Goal: Transaction & Acquisition: Subscribe to service/newsletter

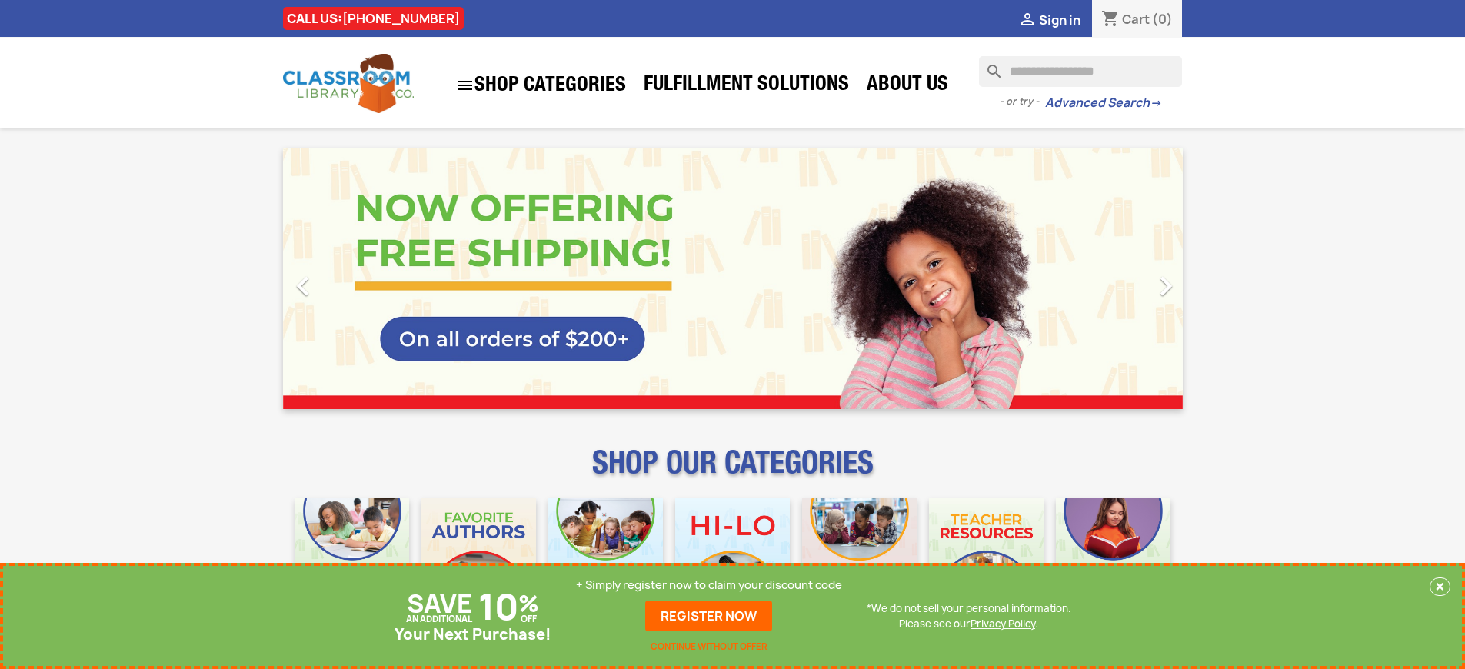
click at [709, 585] on p "+ Simply register now to claim your discount code" at bounding box center [709, 584] width 266 height 15
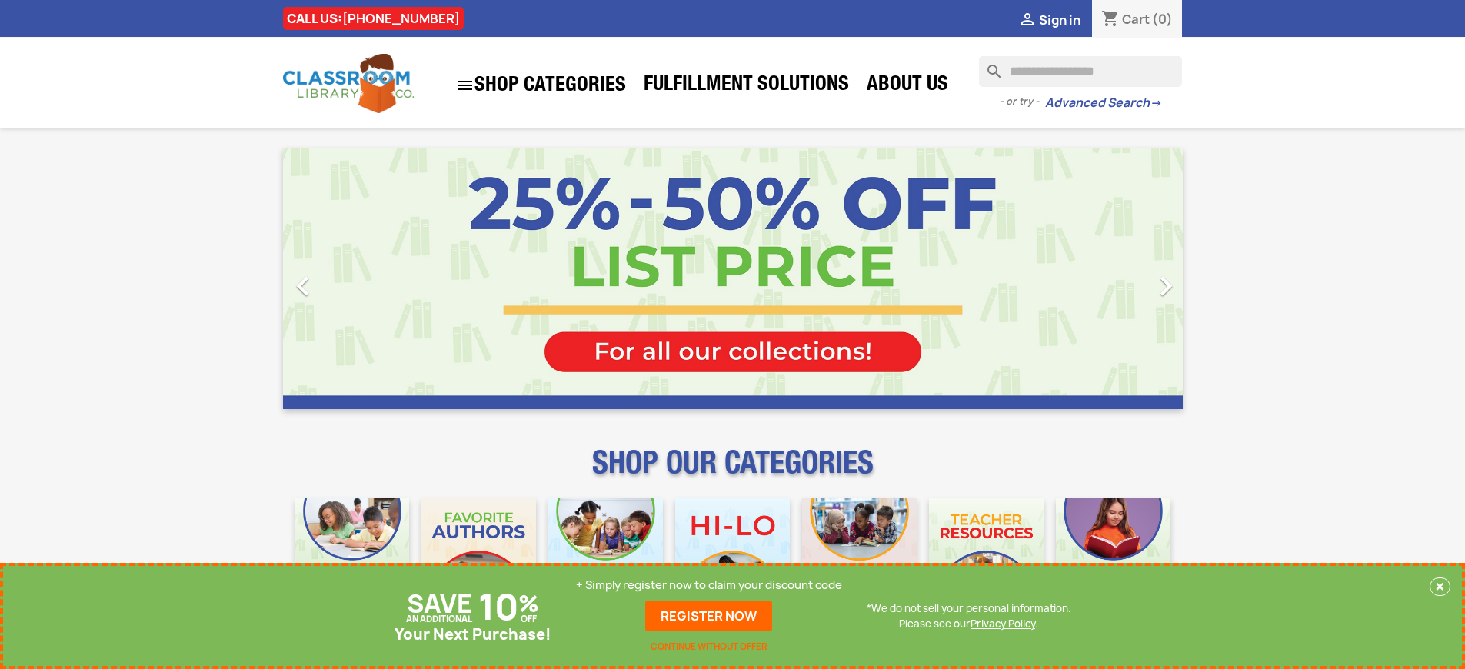
click at [709, 585] on p "+ Simply register now to claim your discount code" at bounding box center [709, 584] width 266 height 15
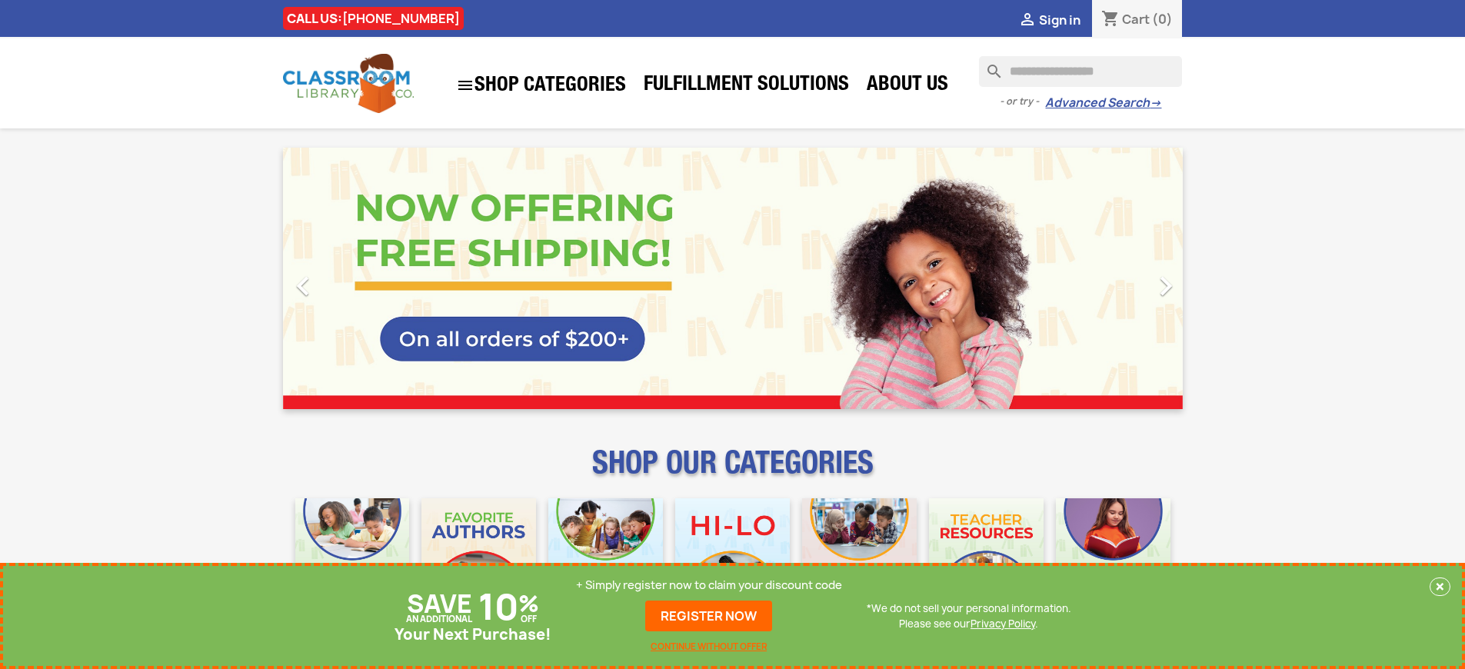
click at [709, 585] on p "+ Simply register now to claim your discount code" at bounding box center [709, 584] width 266 height 15
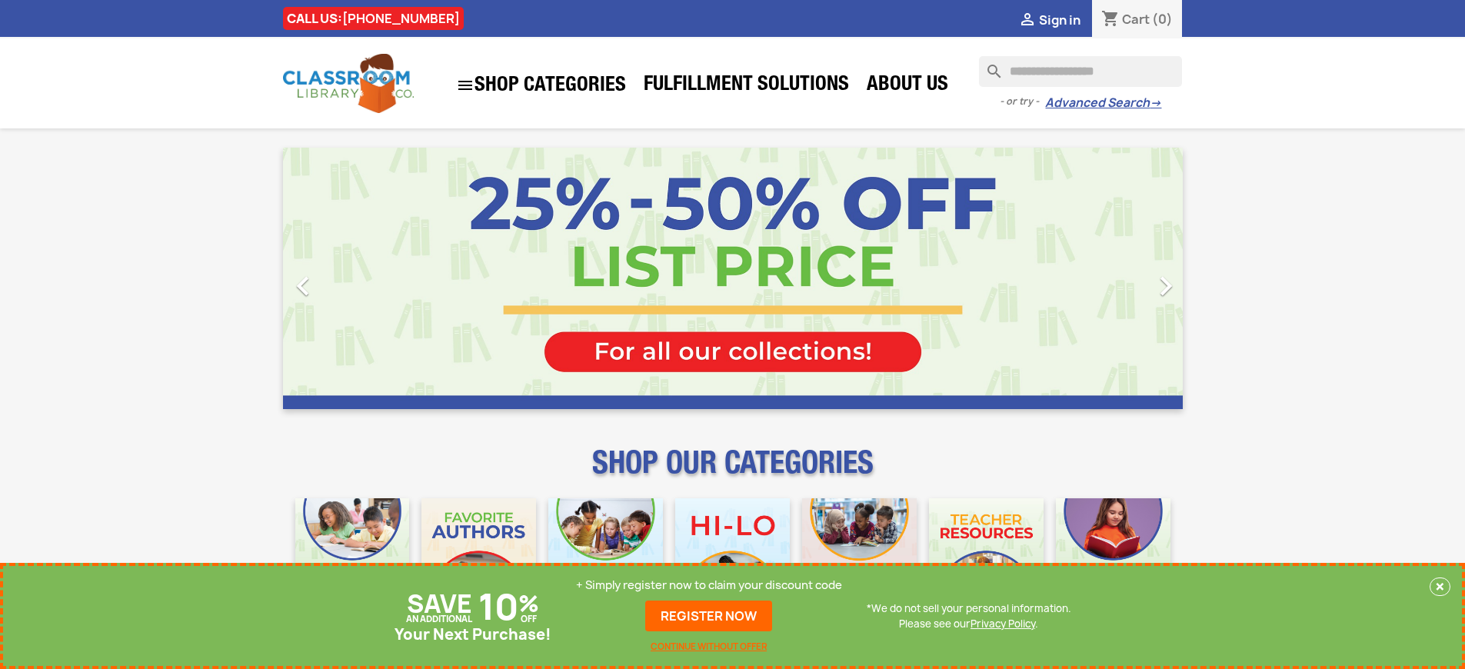
click at [709, 585] on p "+ Simply register now to claim your discount code" at bounding box center [709, 584] width 266 height 15
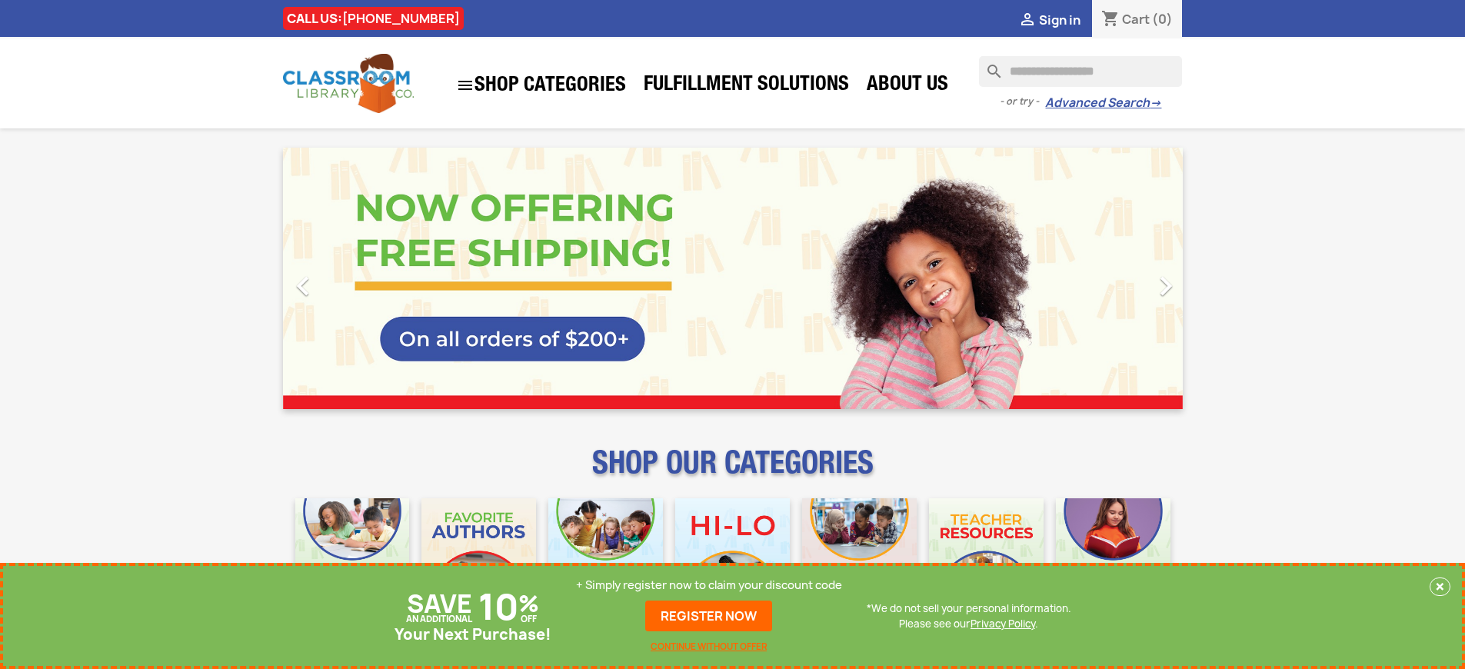
click at [709, 585] on p "+ Simply register now to claim your discount code" at bounding box center [709, 584] width 266 height 15
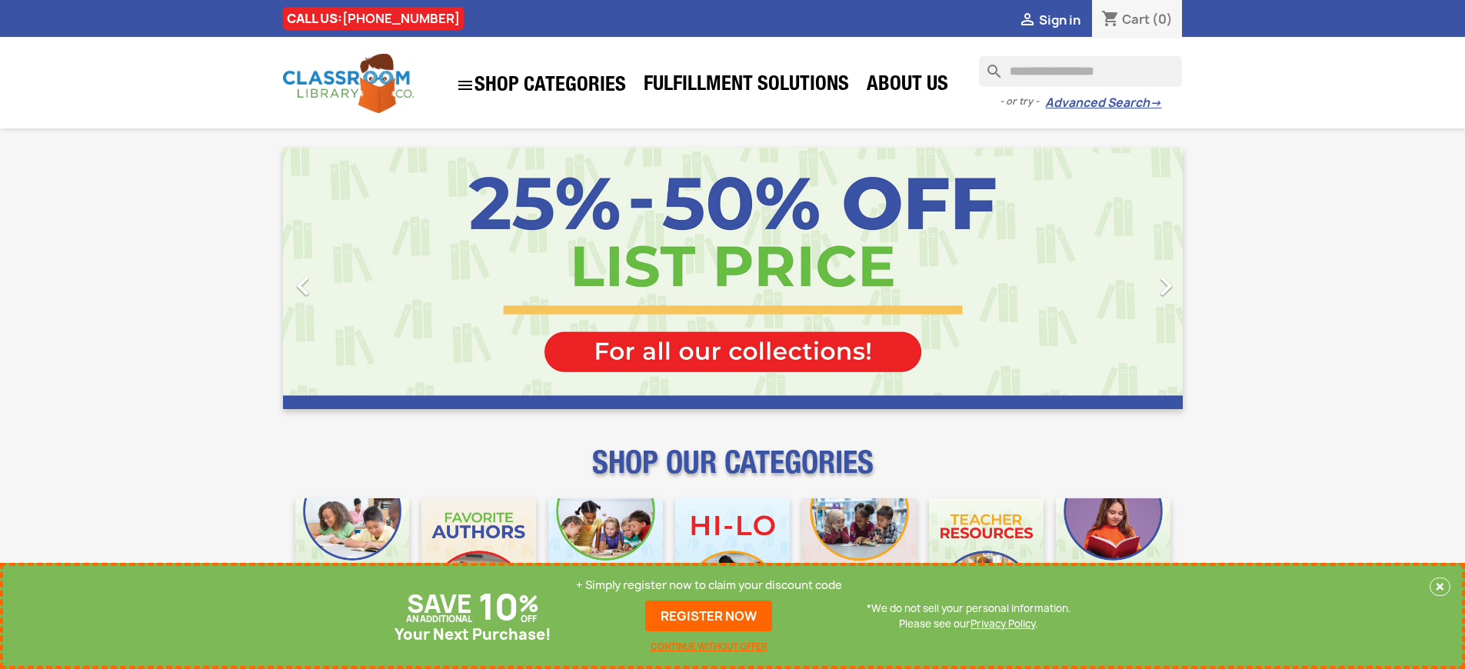
click at [709, 585] on p "+ Simply register now to claim your discount code" at bounding box center [709, 584] width 266 height 15
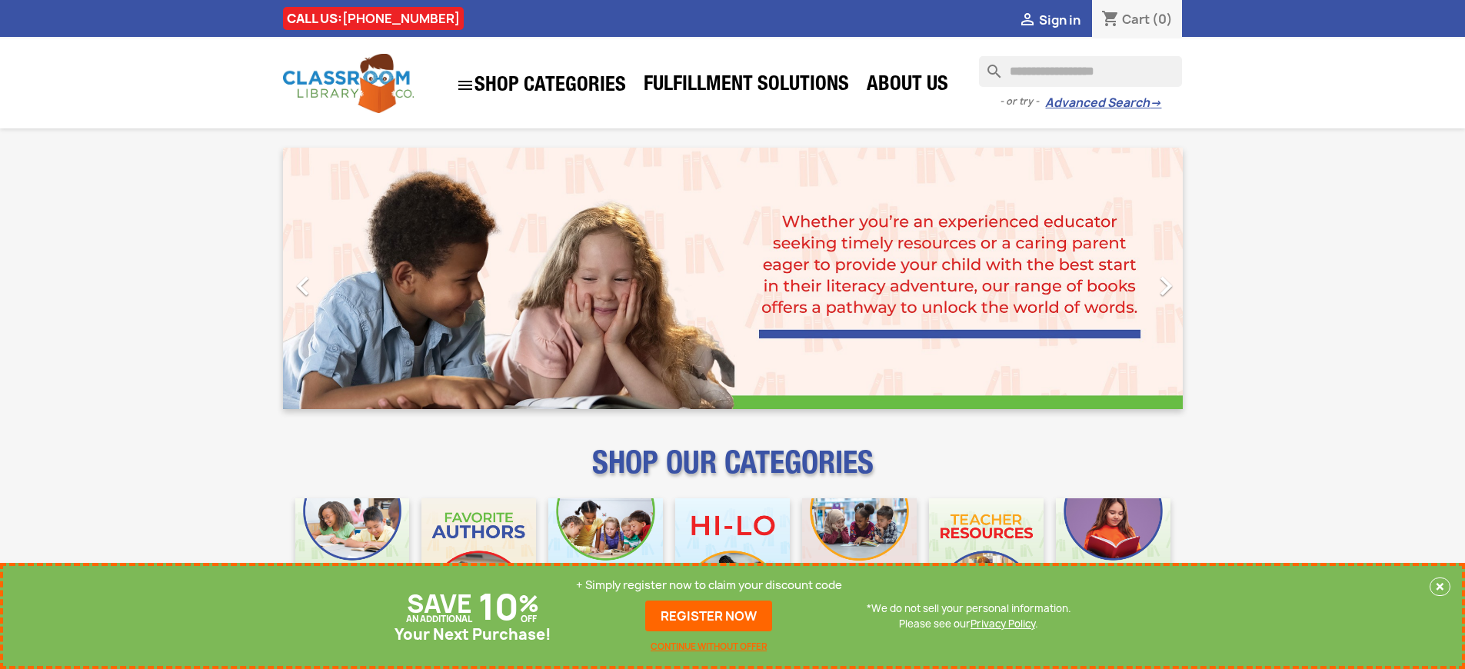
click at [709, 585] on p "+ Simply register now to claim your discount code" at bounding box center [709, 584] width 266 height 15
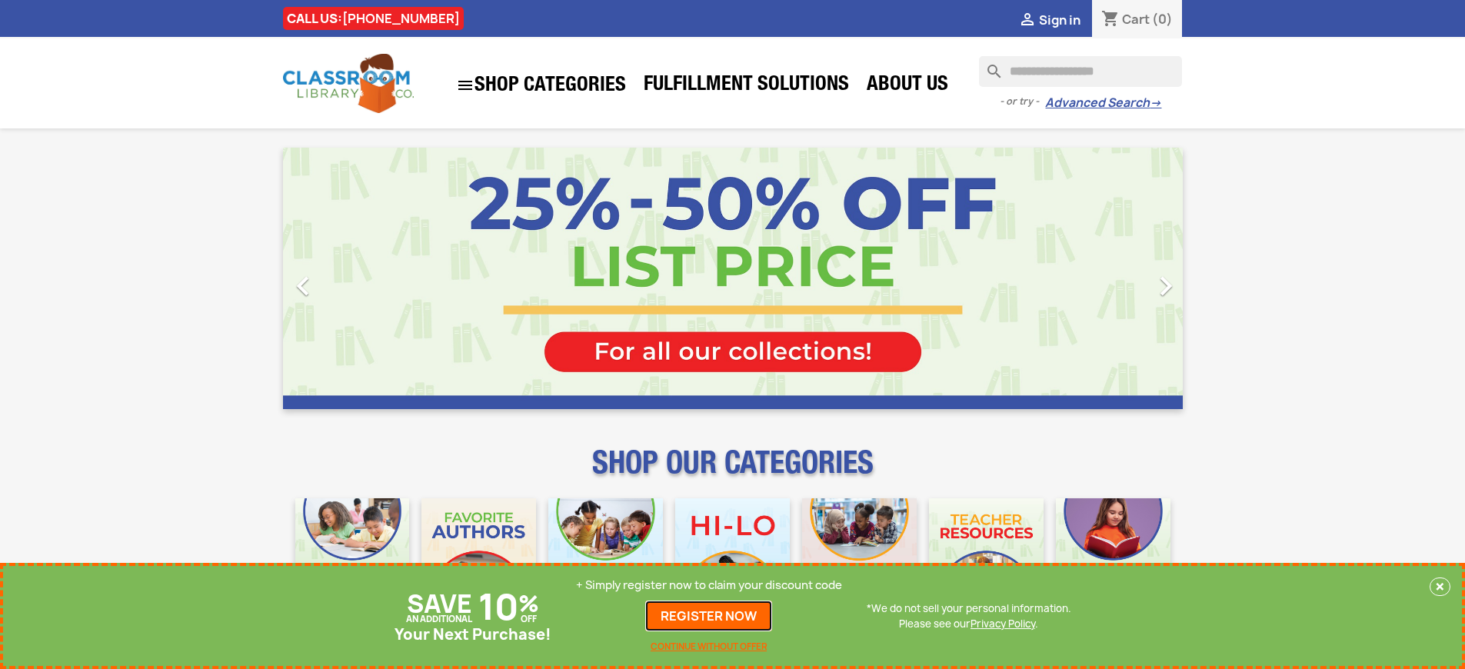
click at [709, 616] on link "REGISTER NOW" at bounding box center [708, 615] width 127 height 31
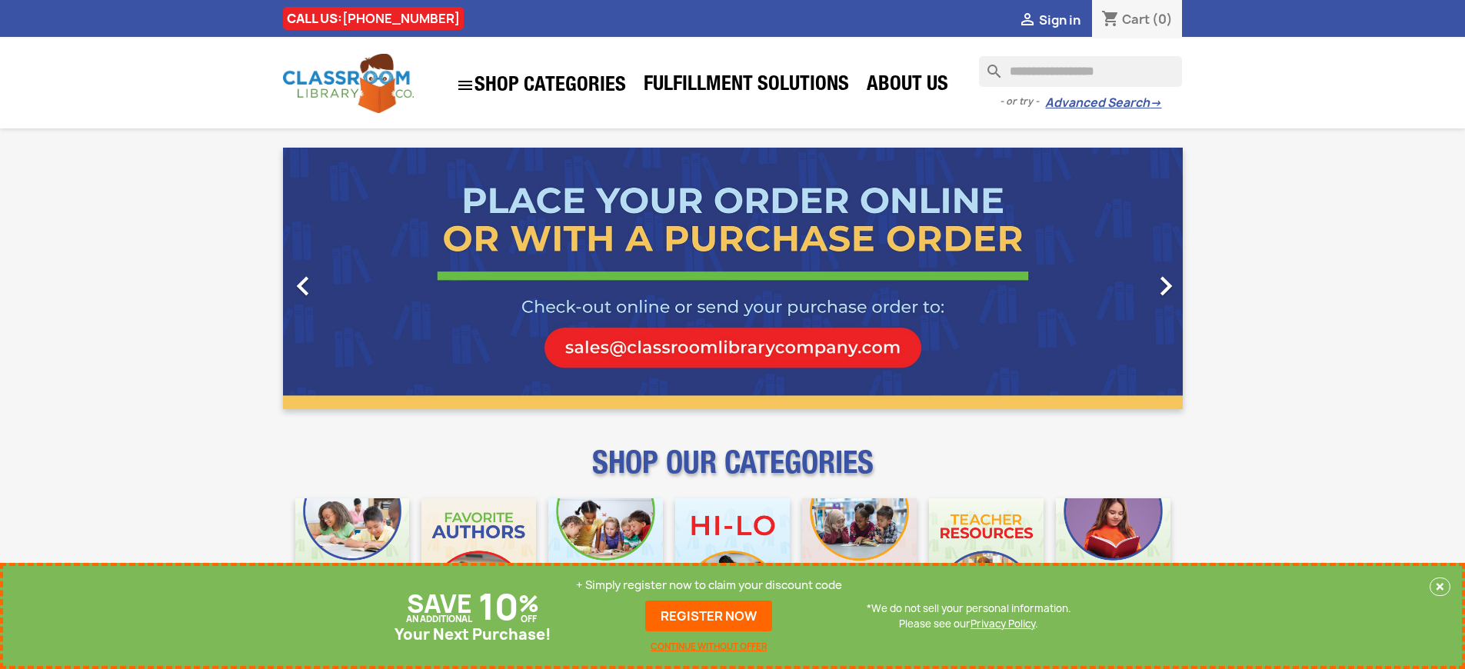
click at [709, 585] on p "+ Simply register now to claim your discount code" at bounding box center [709, 584] width 266 height 15
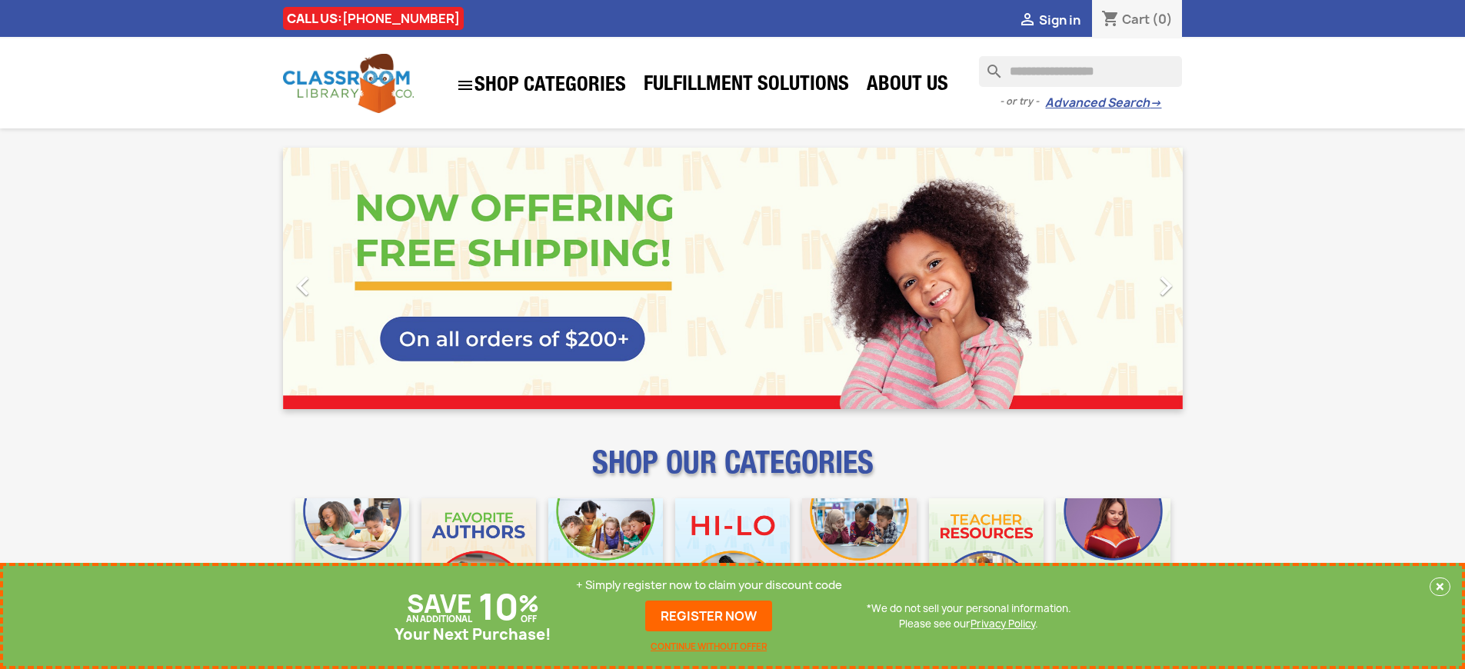
click at [709, 585] on p "+ Simply register now to claim your discount code" at bounding box center [709, 584] width 266 height 15
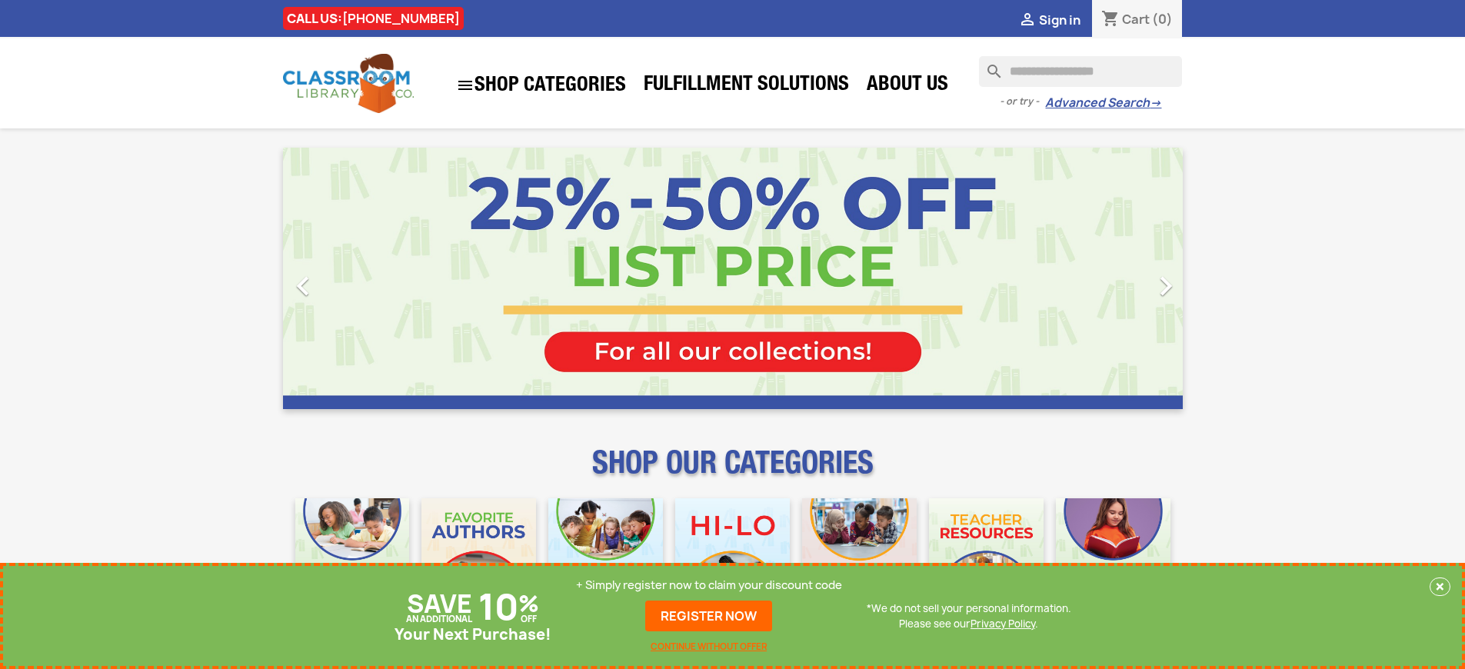
click at [709, 585] on p "+ Simply register now to claim your discount code" at bounding box center [709, 584] width 266 height 15
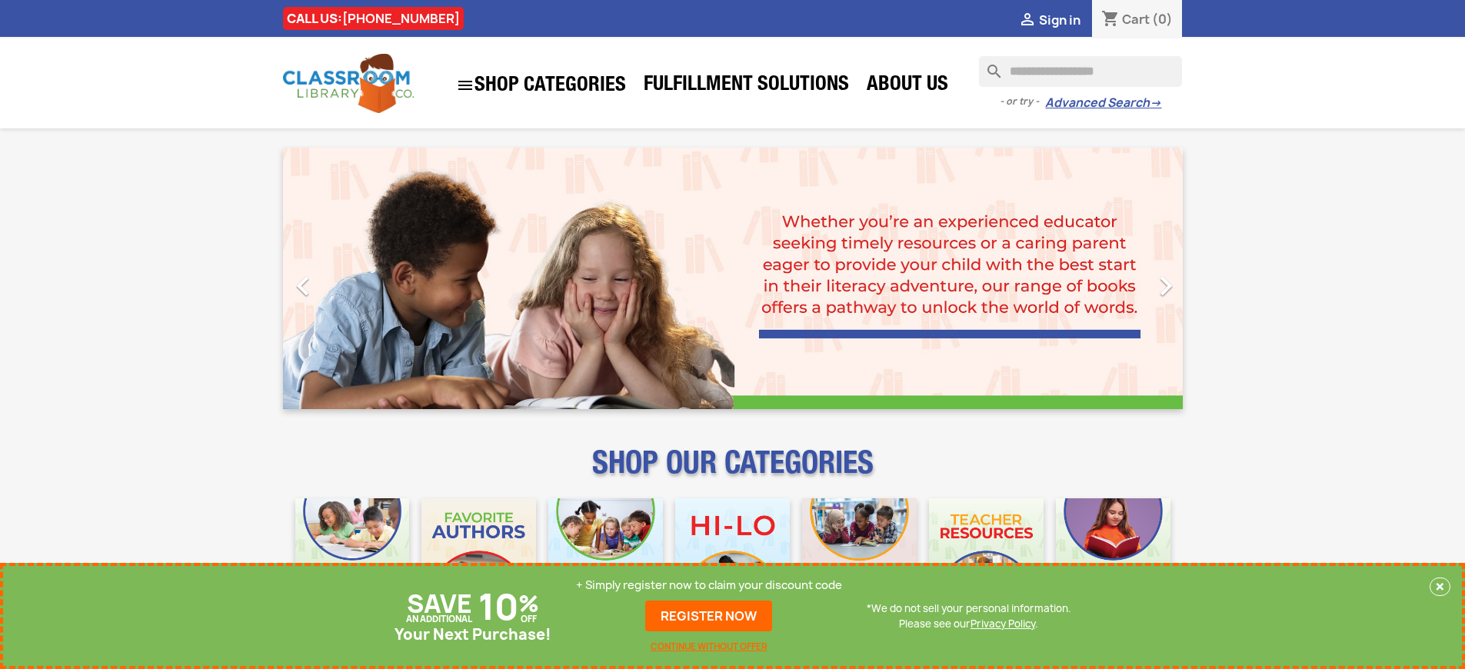
click at [709, 585] on p "+ Simply register now to claim your discount code" at bounding box center [709, 584] width 266 height 15
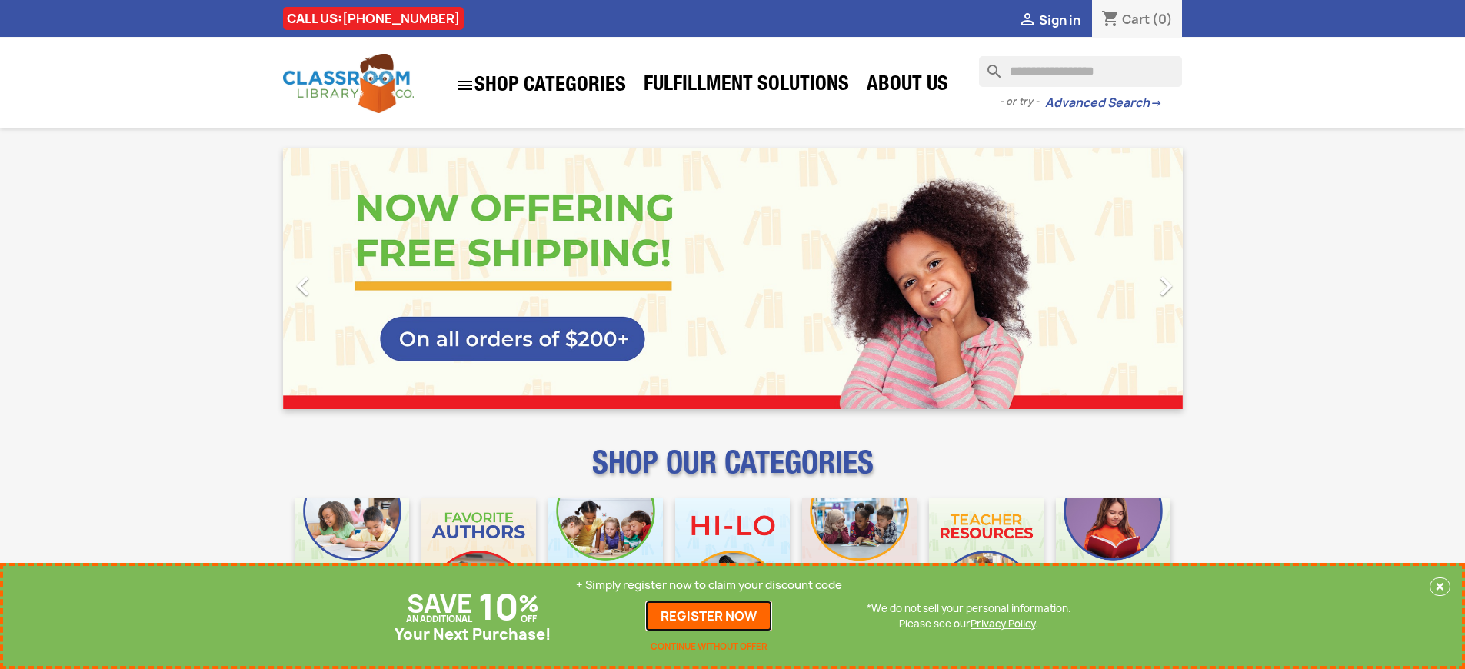
click at [709, 616] on link "REGISTER NOW" at bounding box center [708, 615] width 127 height 31
